Goal: Obtain resource: Obtain resource

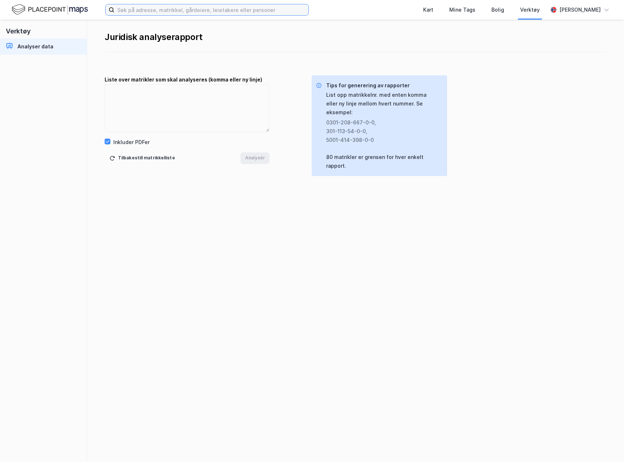
click at [136, 10] on input at bounding box center [211, 9] width 194 height 11
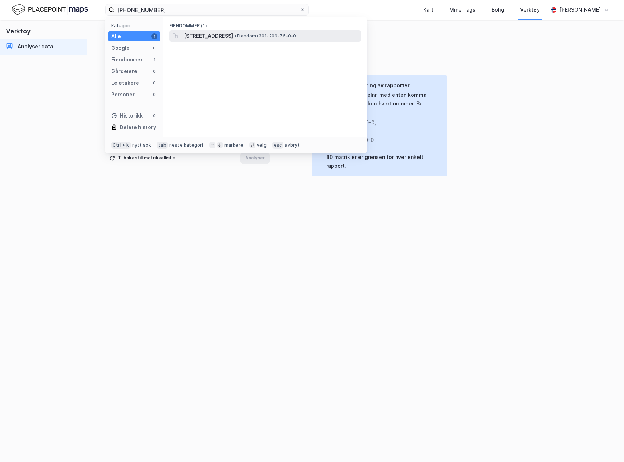
click at [200, 34] on span "[STREET_ADDRESS]" at bounding box center [208, 36] width 49 height 9
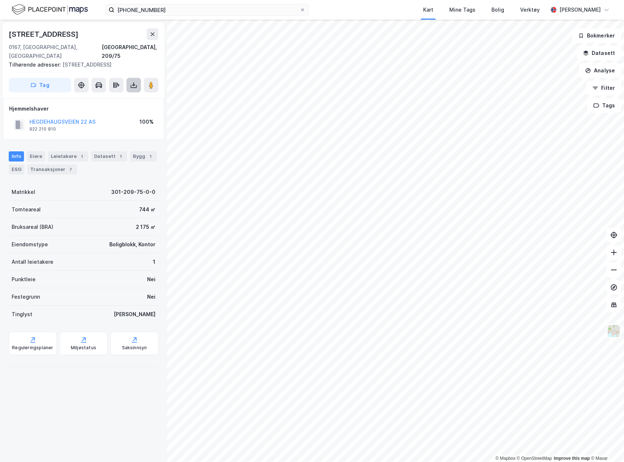
click at [134, 81] on icon at bounding box center [133, 84] width 7 height 7
click at [118, 97] on div "Last ned grunnbok" at bounding box center [98, 100] width 42 height 6
click at [118, 108] on div "Last ned matrikkelrapport" at bounding box center [107, 111] width 60 height 6
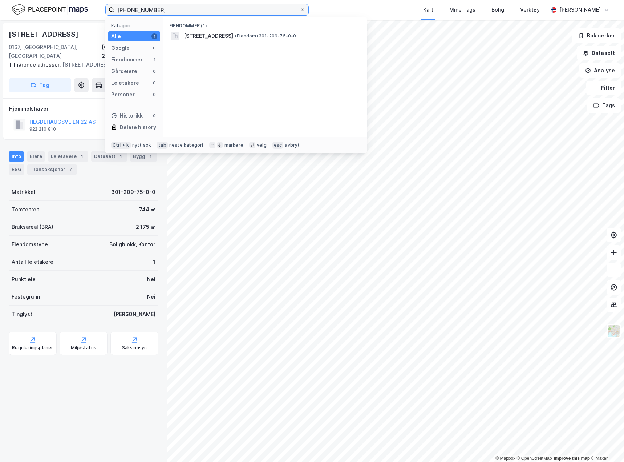
click at [162, 11] on input "[PHONE_NUMBER]" at bounding box center [206, 9] width 185 height 11
type input "[PHONE_NUMBER]"
click at [197, 35] on span "[STREET_ADDRESS]" at bounding box center [208, 36] width 49 height 9
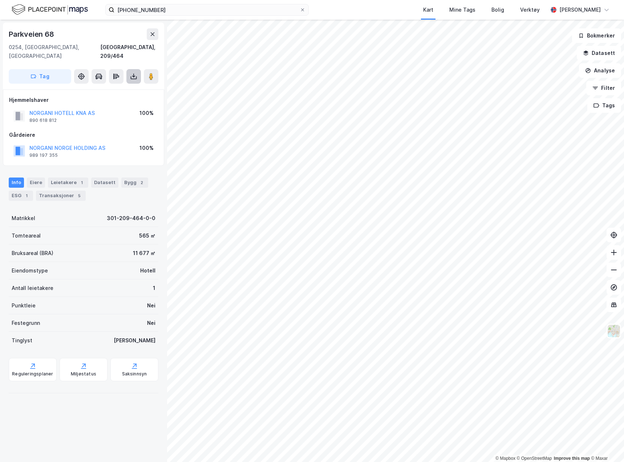
click at [138, 71] on button at bounding box center [133, 76] width 15 height 15
click at [107, 88] on div "Last ned grunnbok" at bounding box center [98, 91] width 42 height 6
click at [114, 100] on div "Last ned matrikkelrapport" at bounding box center [107, 103] width 60 height 6
